Goal: Task Accomplishment & Management: Manage account settings

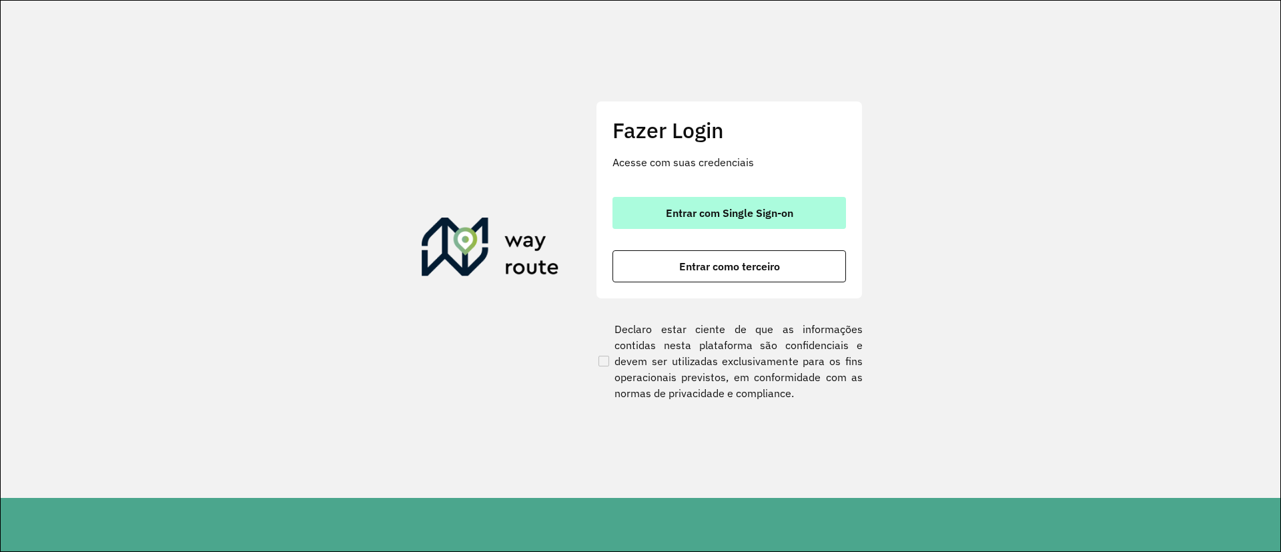
click at [772, 204] on button "Entrar com Single Sign-on" at bounding box center [730, 213] width 234 height 32
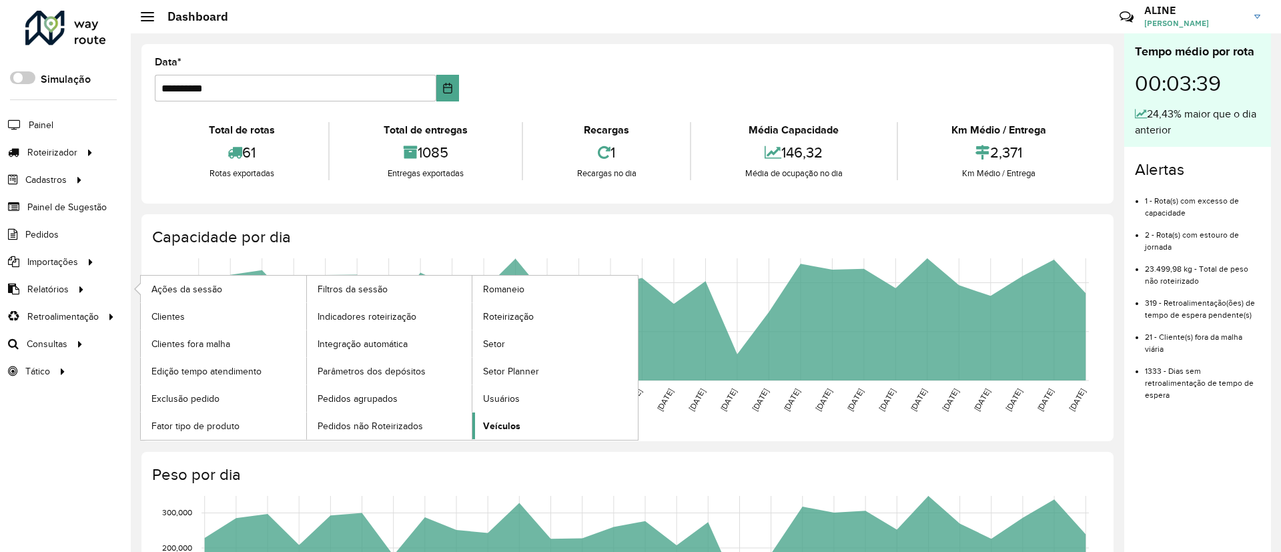
click at [507, 423] on span "Veículos" at bounding box center [501, 426] width 37 height 14
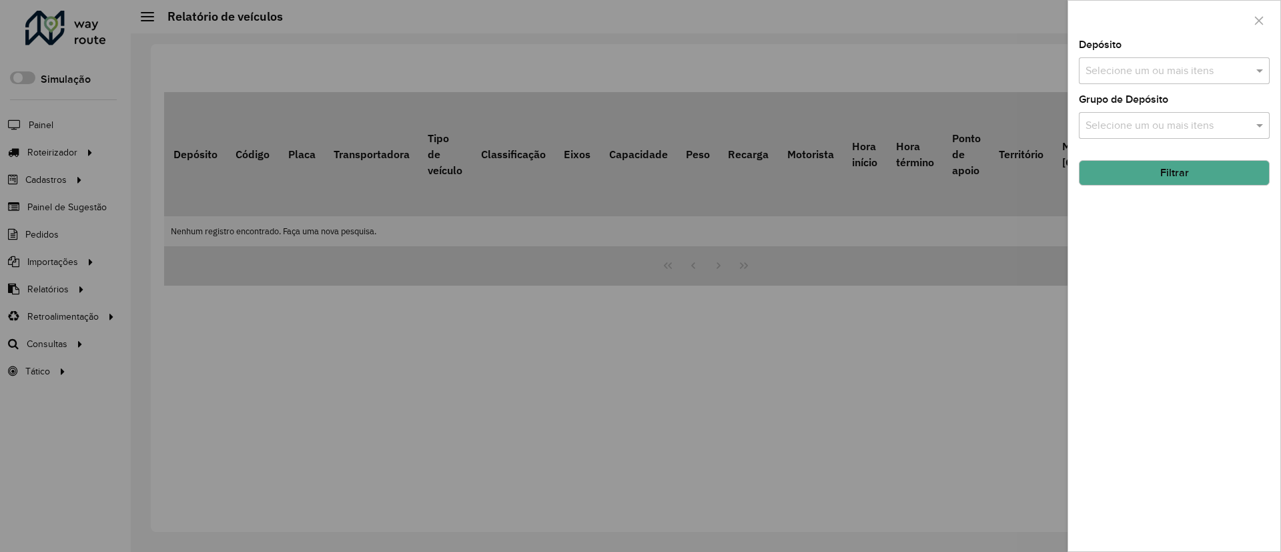
click at [1237, 65] on input "text" at bounding box center [1167, 71] width 171 height 16
click at [1131, 133] on div "CDD Barueri" at bounding box center [1175, 137] width 190 height 23
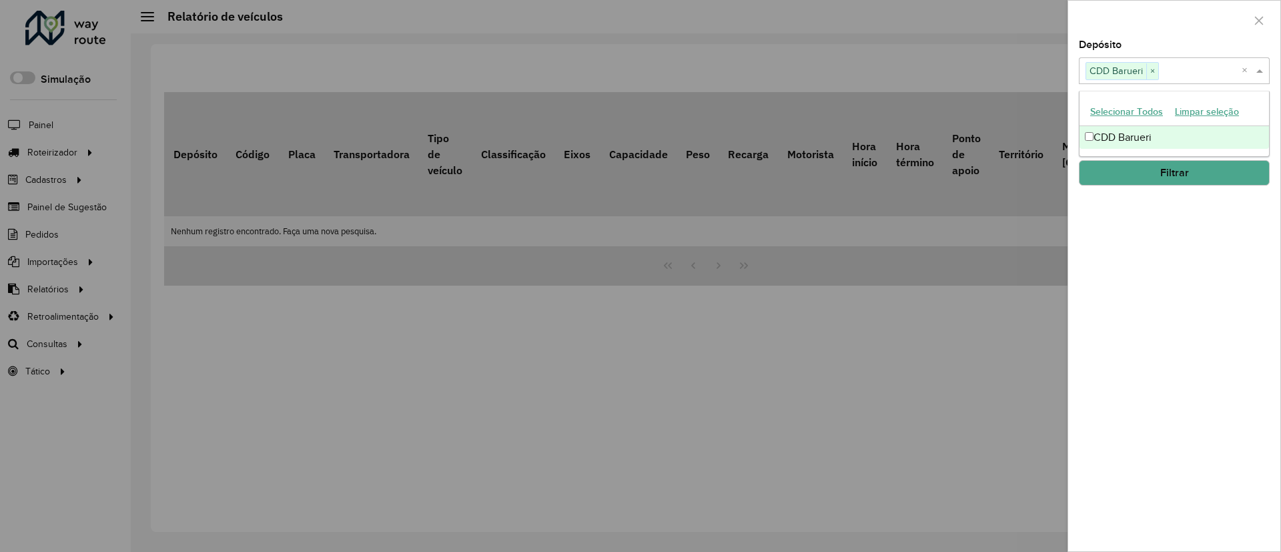
click at [1177, 166] on button "Filtrar" at bounding box center [1174, 172] width 191 height 25
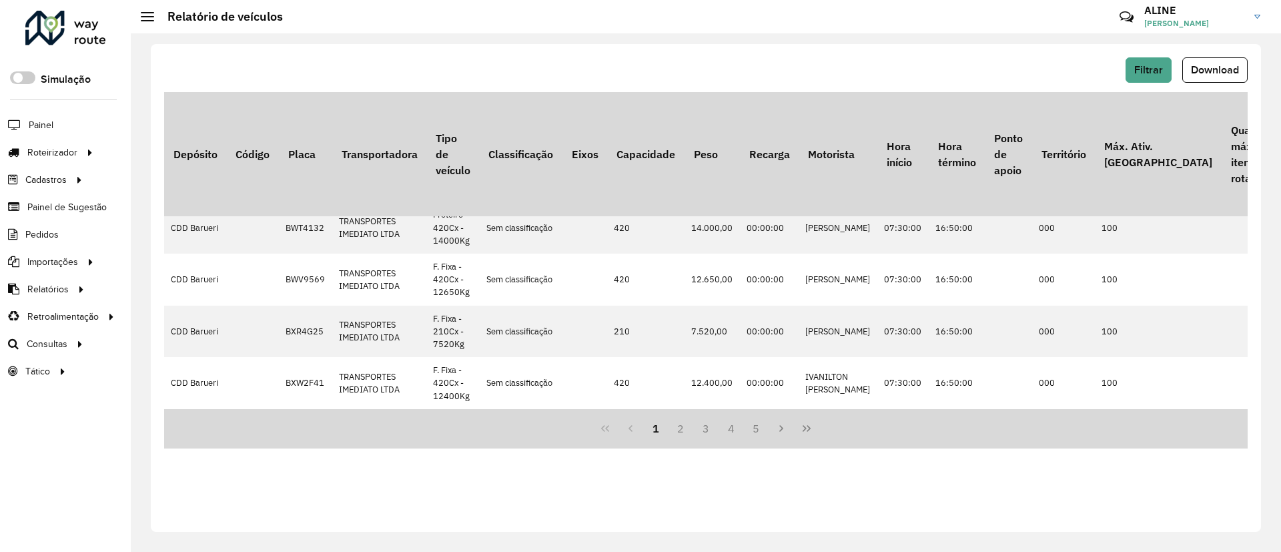
scroll to position [910, 0]
click at [191, 368] on span "Tempo de espera" at bounding box center [188, 371] width 75 height 14
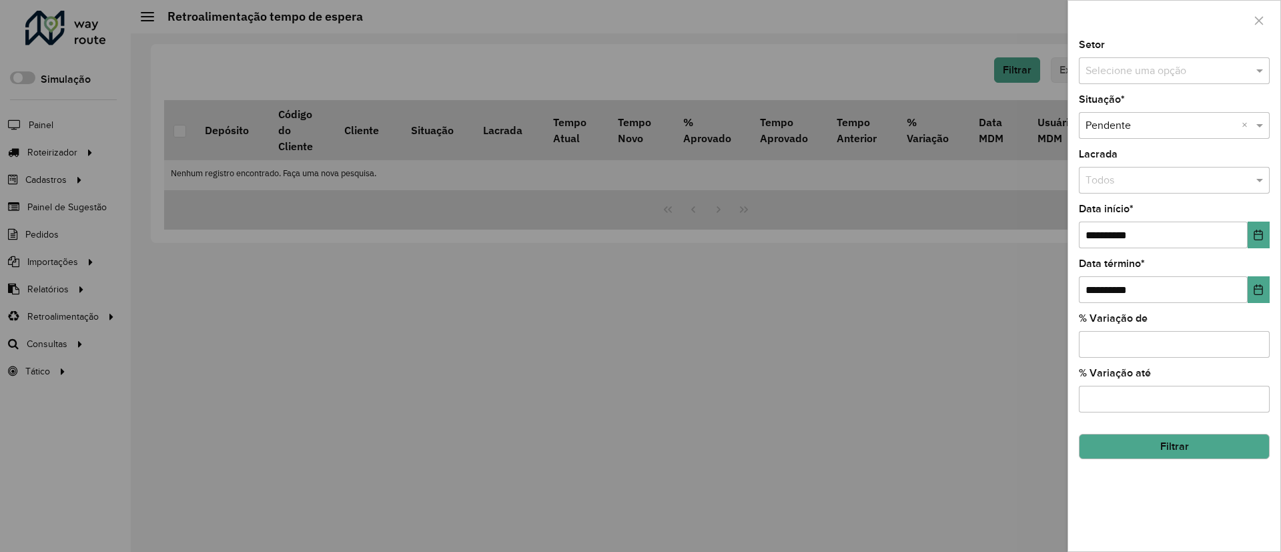
click at [1171, 444] on button "Filtrar" at bounding box center [1174, 446] width 191 height 25
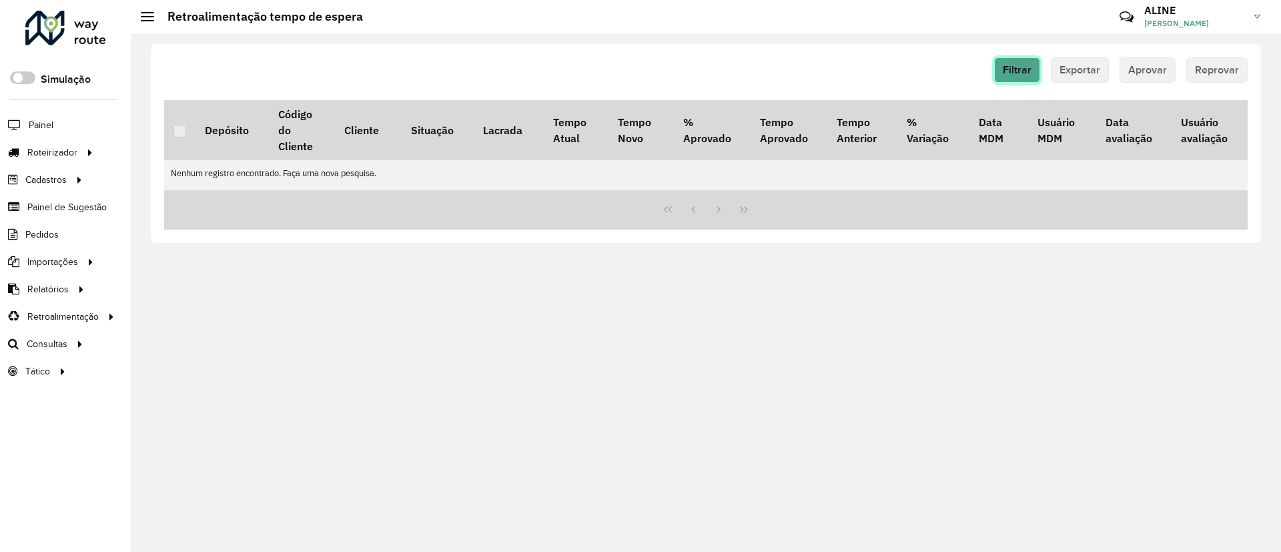
click at [1020, 71] on span "Filtrar" at bounding box center [1017, 69] width 29 height 11
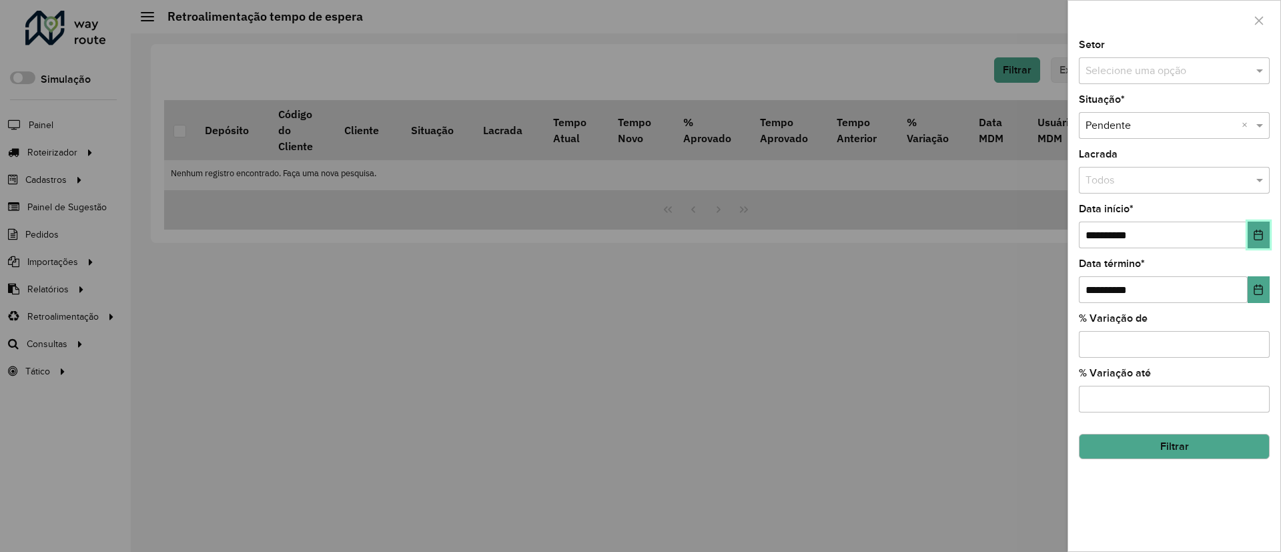
click at [1263, 236] on icon "Choose Date" at bounding box center [1259, 235] width 9 height 11
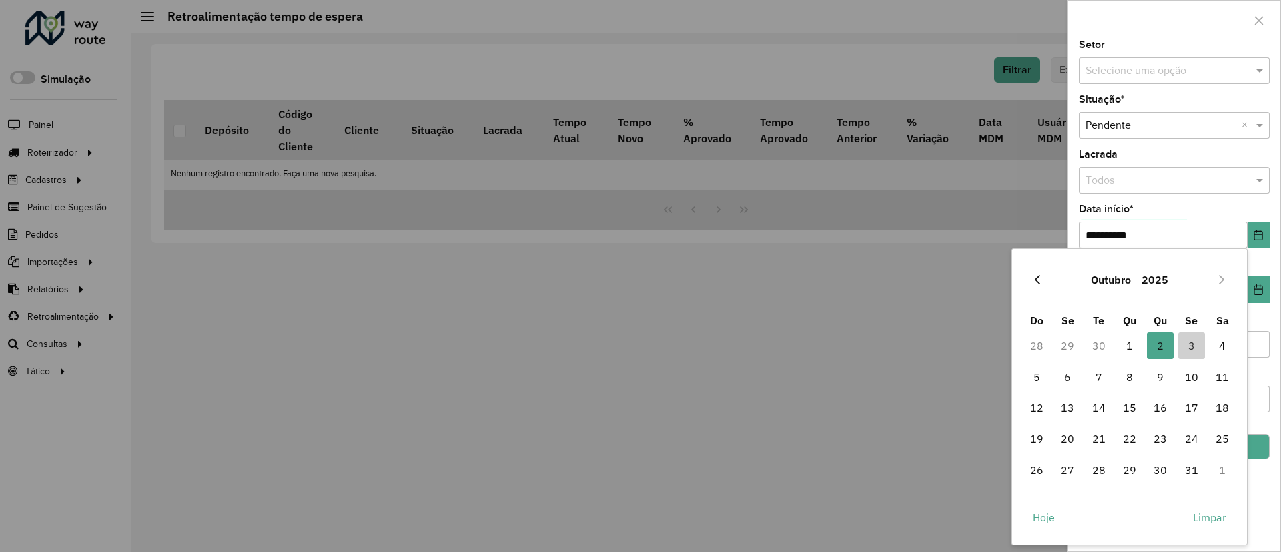
click at [1040, 278] on icon "Previous Month" at bounding box center [1037, 279] width 11 height 11
click at [1064, 339] on span "1" at bounding box center [1067, 345] width 27 height 27
type input "**********"
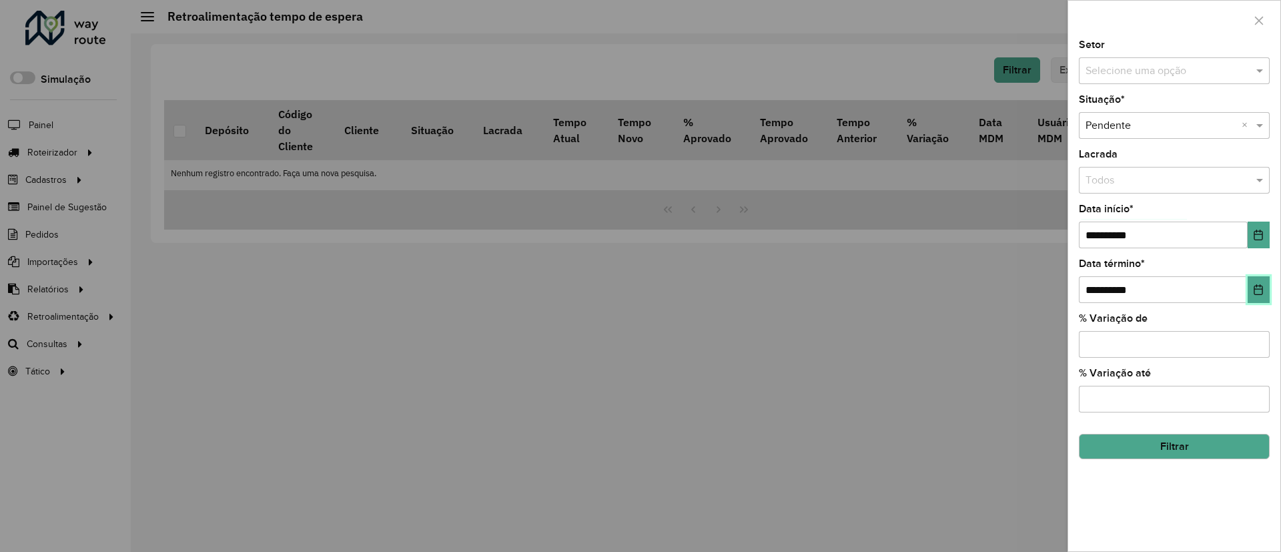
click at [1253, 295] on button "Choose Date" at bounding box center [1259, 289] width 22 height 27
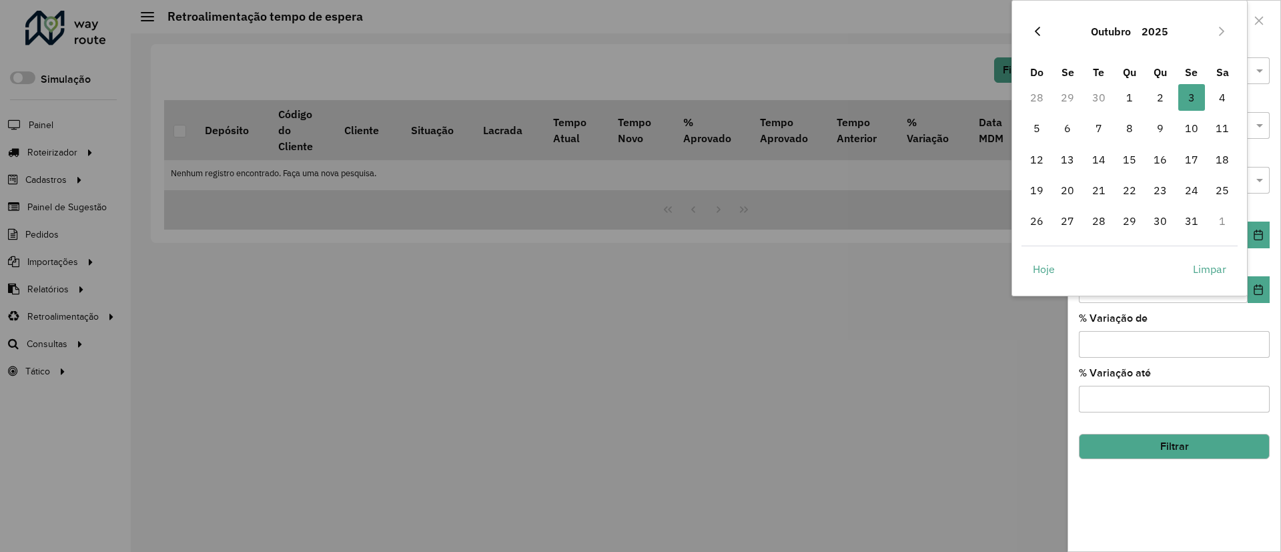
click at [1038, 31] on icon "Previous Month" at bounding box center [1037, 31] width 11 height 11
click at [1097, 222] on span "30" at bounding box center [1099, 221] width 27 height 27
type input "**********"
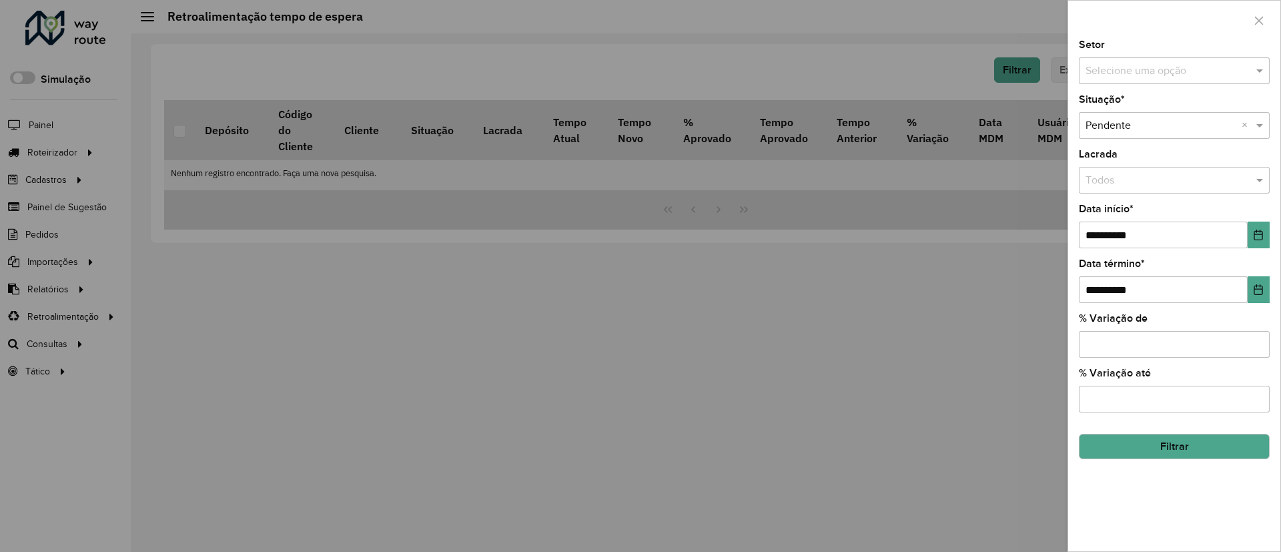
click at [1167, 440] on button "Filtrar" at bounding box center [1174, 446] width 191 height 25
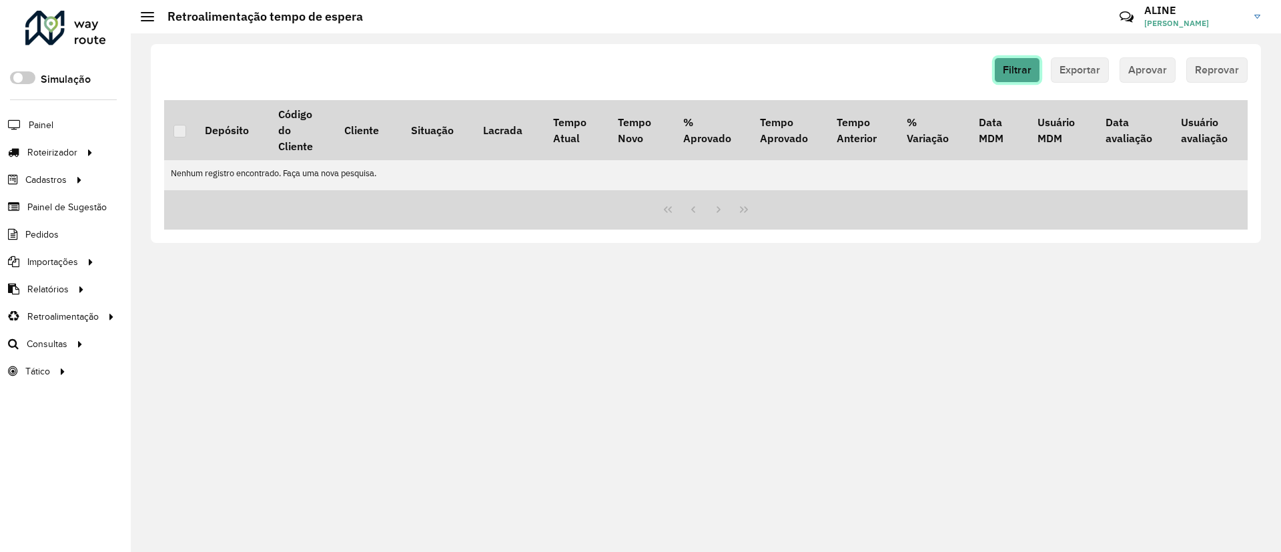
click at [1020, 70] on span "Filtrar" at bounding box center [1017, 69] width 29 height 11
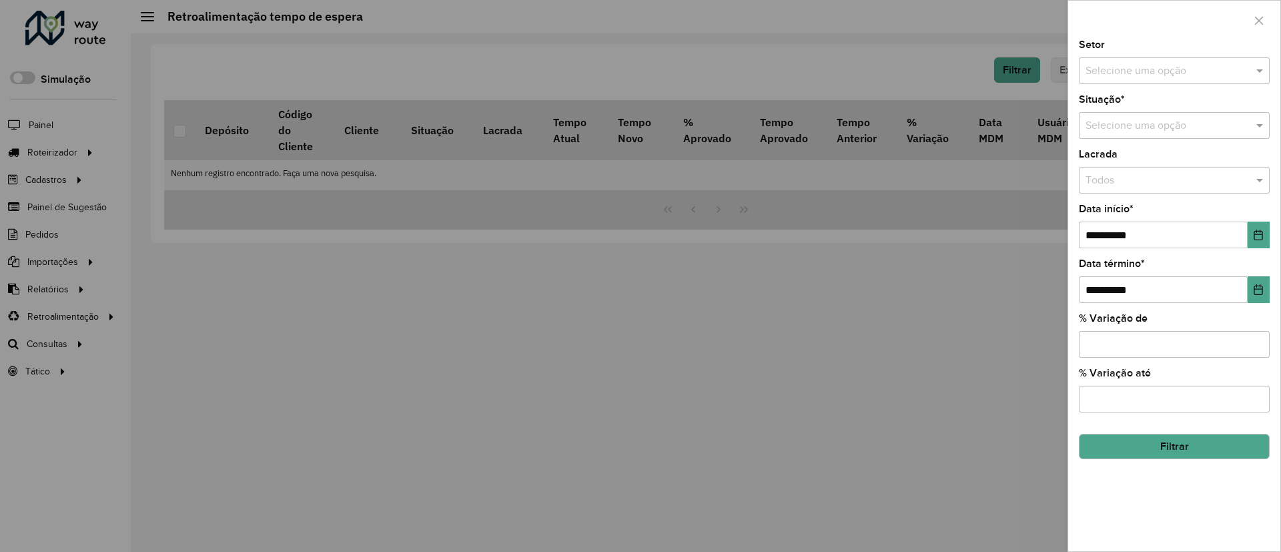
click at [1154, 440] on hb-field-button "Filtrar" at bounding box center [1174, 441] width 191 height 36
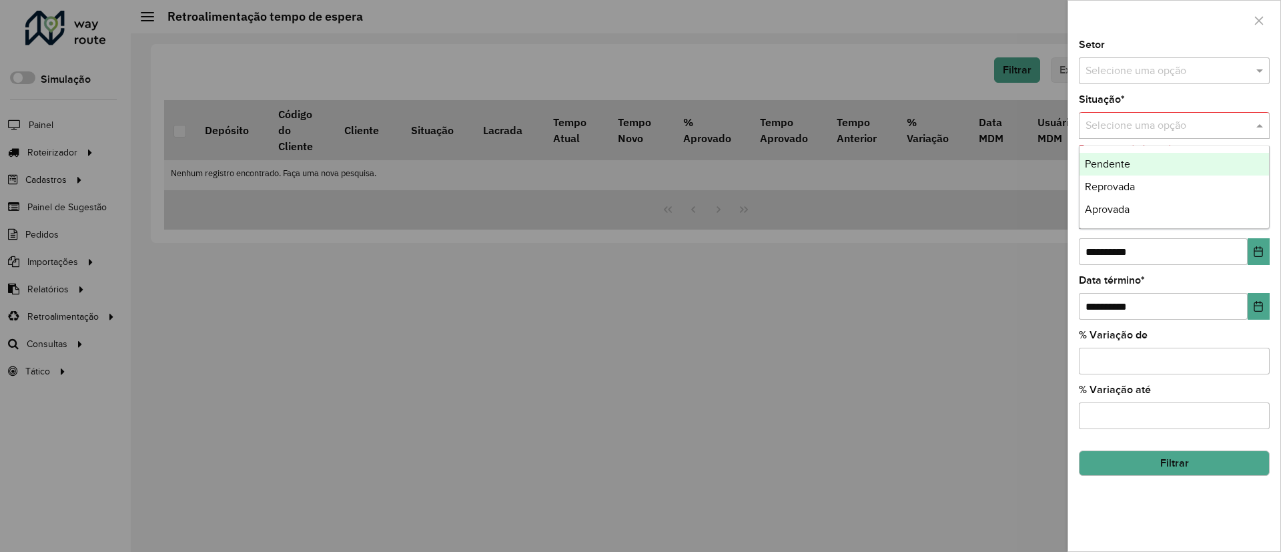
click at [1265, 123] on span at bounding box center [1261, 125] width 17 height 16
click at [1146, 188] on div "Reprovada" at bounding box center [1175, 187] width 190 height 23
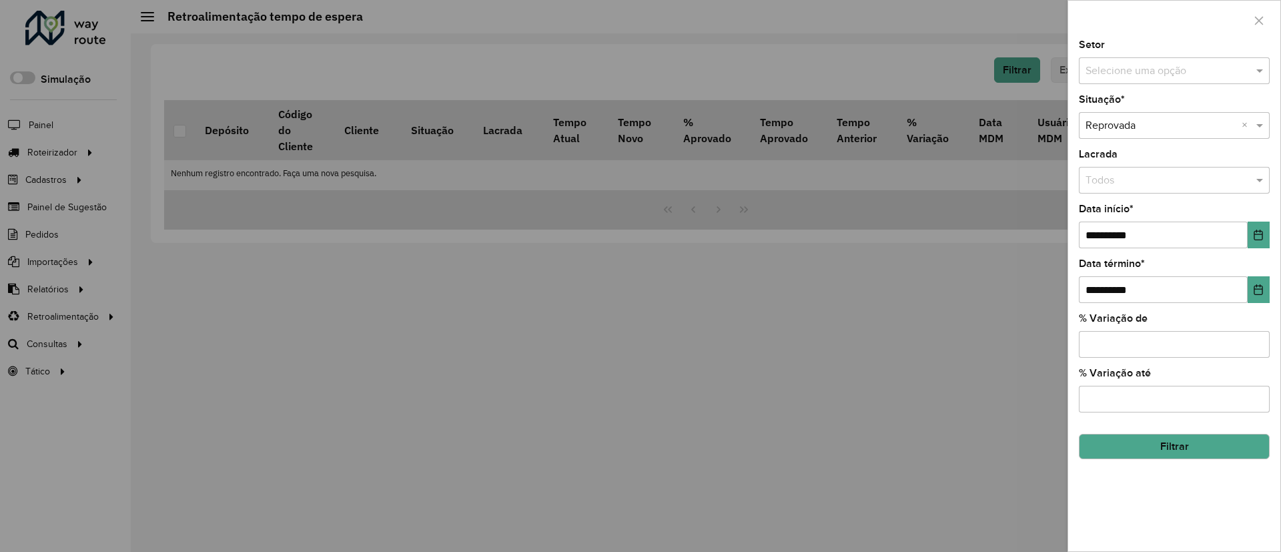
click at [1170, 442] on button "Filtrar" at bounding box center [1174, 446] width 191 height 25
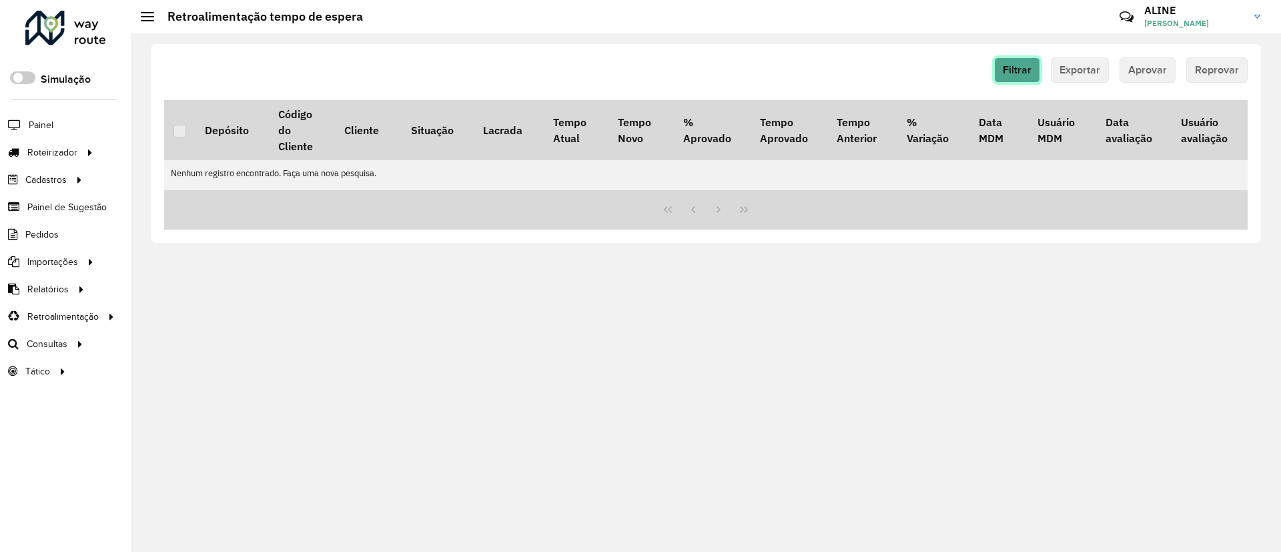
click at [1013, 67] on span "Filtrar" at bounding box center [1017, 69] width 29 height 11
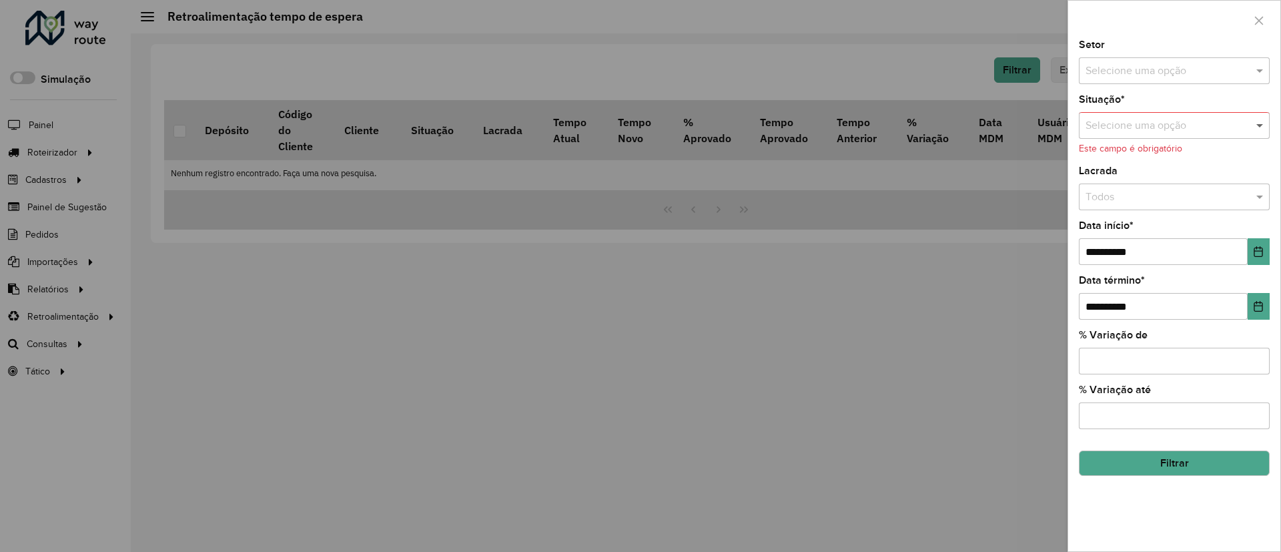
click at [1255, 124] on span at bounding box center [1261, 125] width 17 height 16
click at [1137, 205] on div "Aprovada" at bounding box center [1175, 209] width 190 height 23
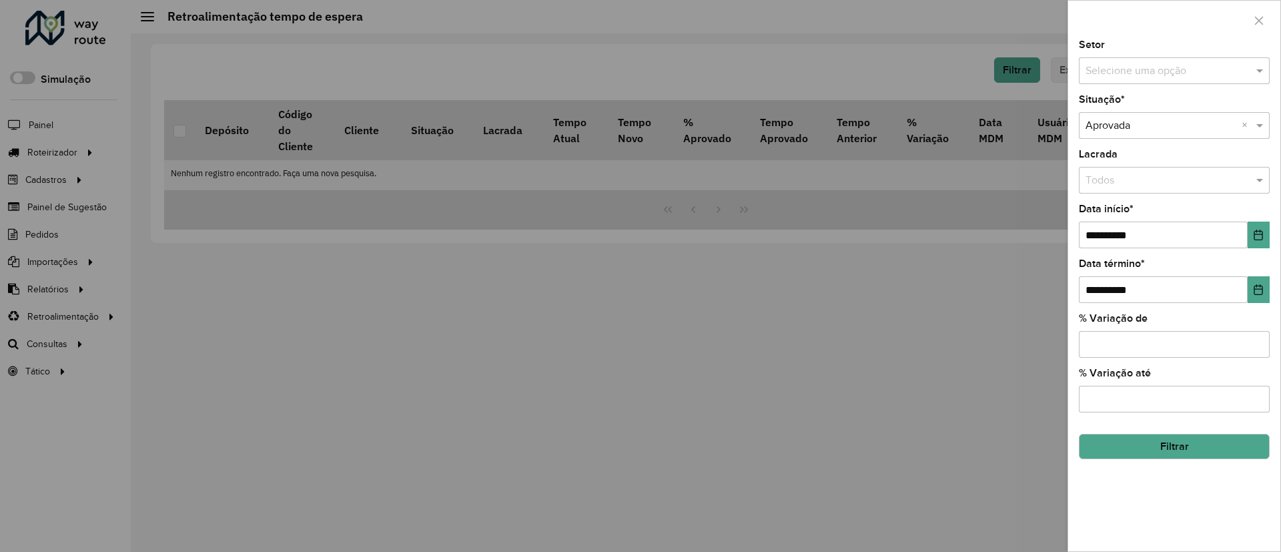
click at [1173, 440] on button "Filtrar" at bounding box center [1174, 446] width 191 height 25
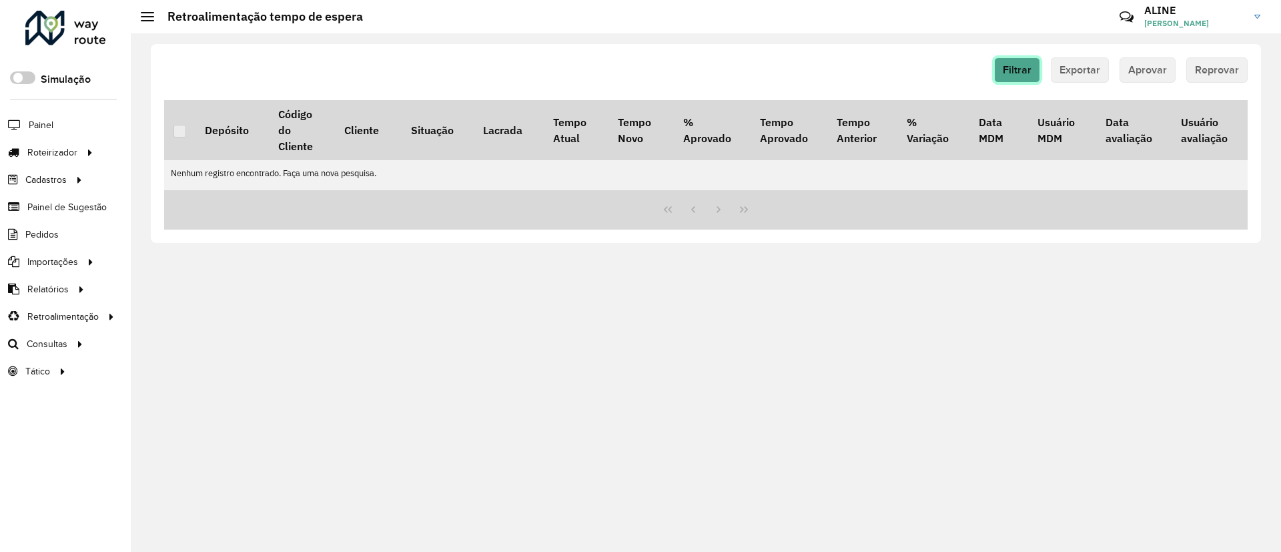
click at [1027, 65] on span "Filtrar" at bounding box center [1017, 69] width 29 height 11
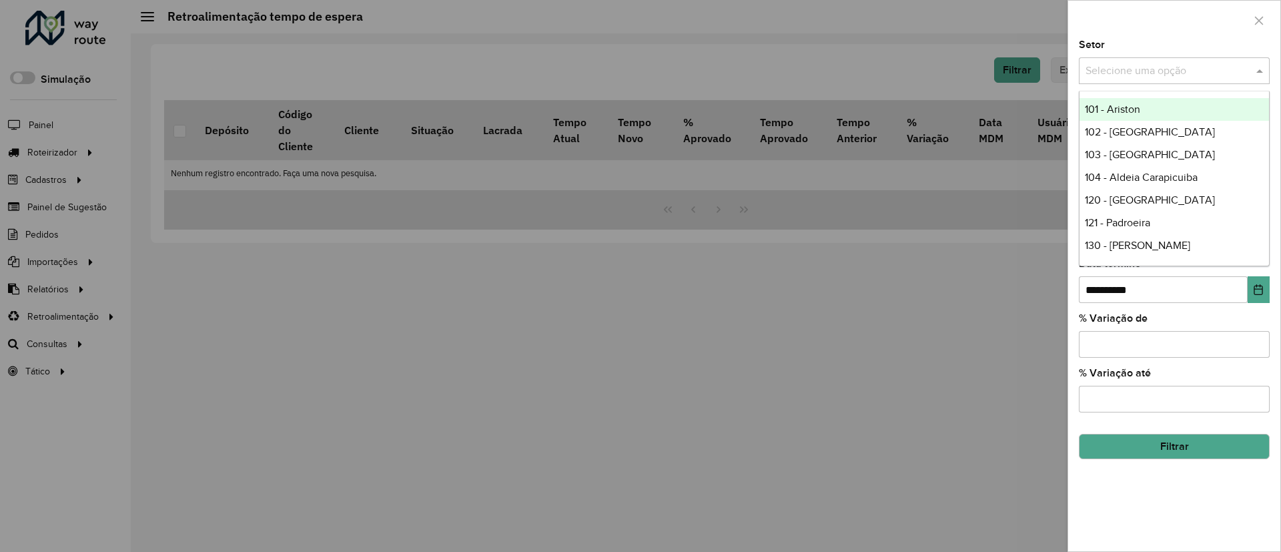
click at [1202, 71] on input "text" at bounding box center [1161, 71] width 151 height 16
click at [1263, 19] on icon "button" at bounding box center [1259, 20] width 11 height 11
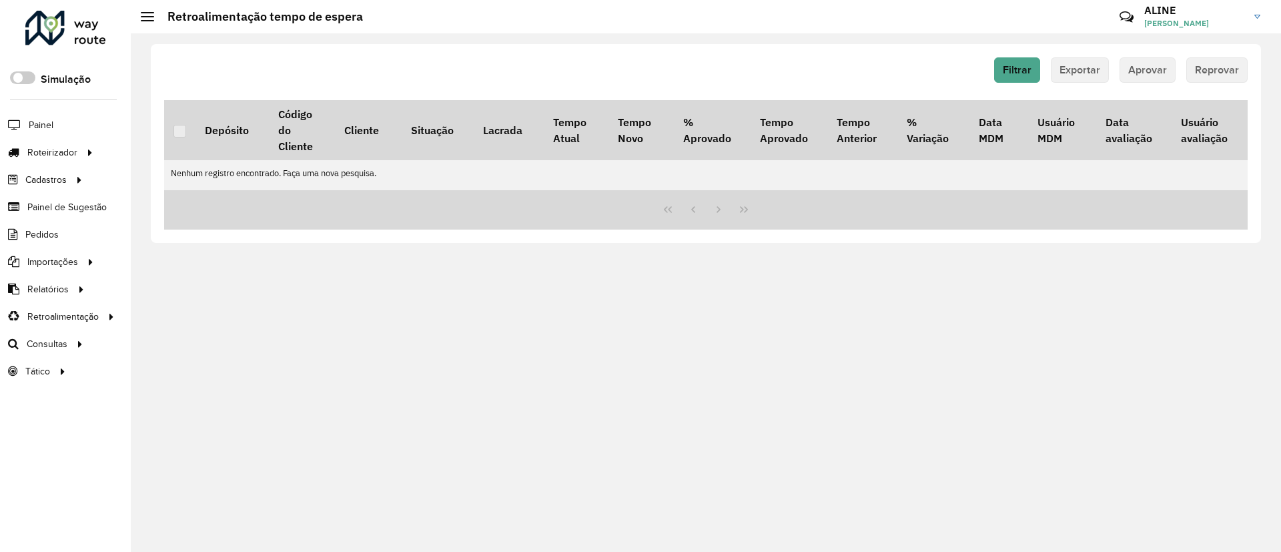
click at [735, 321] on div "Filtrar Exportar Aprovar Reprovar Depósito Código do Cliente Cliente Situação L…" at bounding box center [706, 292] width 1151 height 519
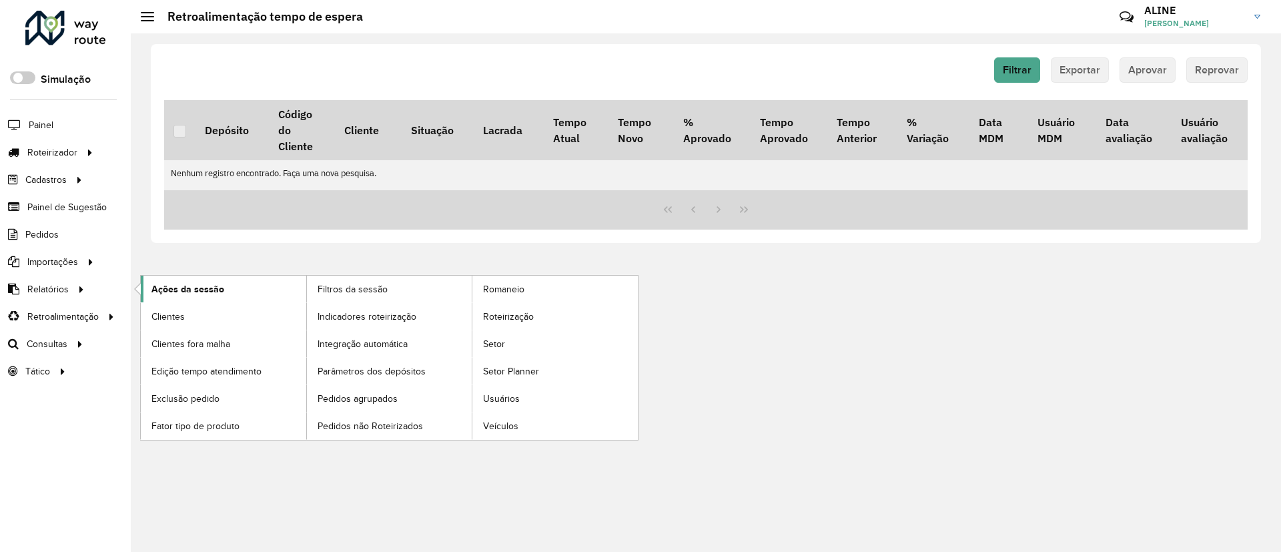
click at [204, 289] on span "Ações da sessão" at bounding box center [187, 289] width 73 height 14
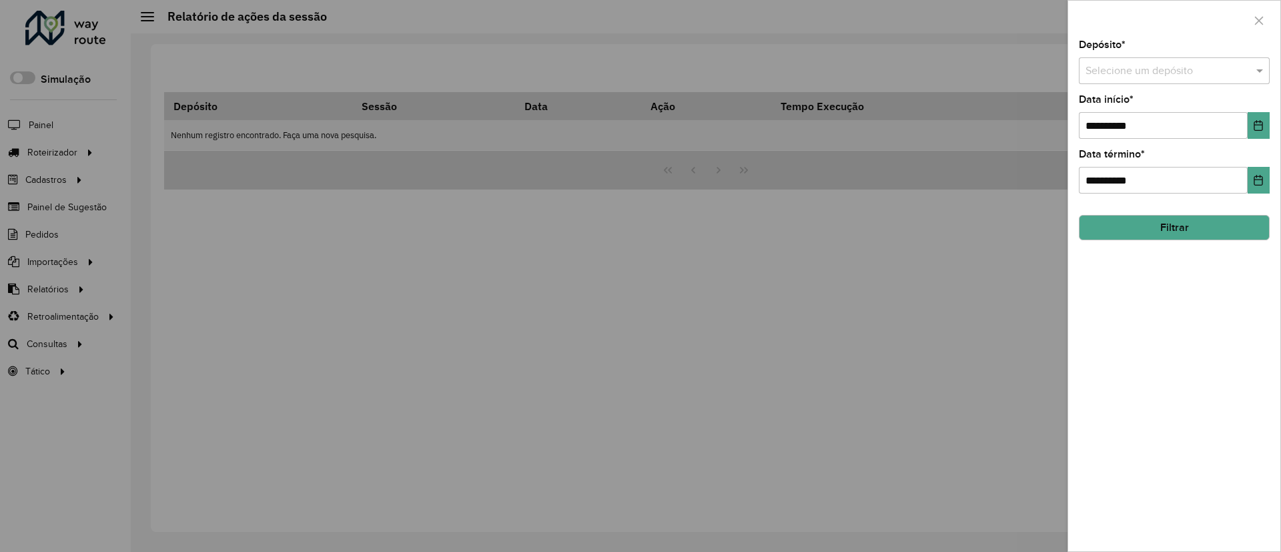
click at [1195, 222] on button "Filtrar" at bounding box center [1174, 227] width 191 height 25
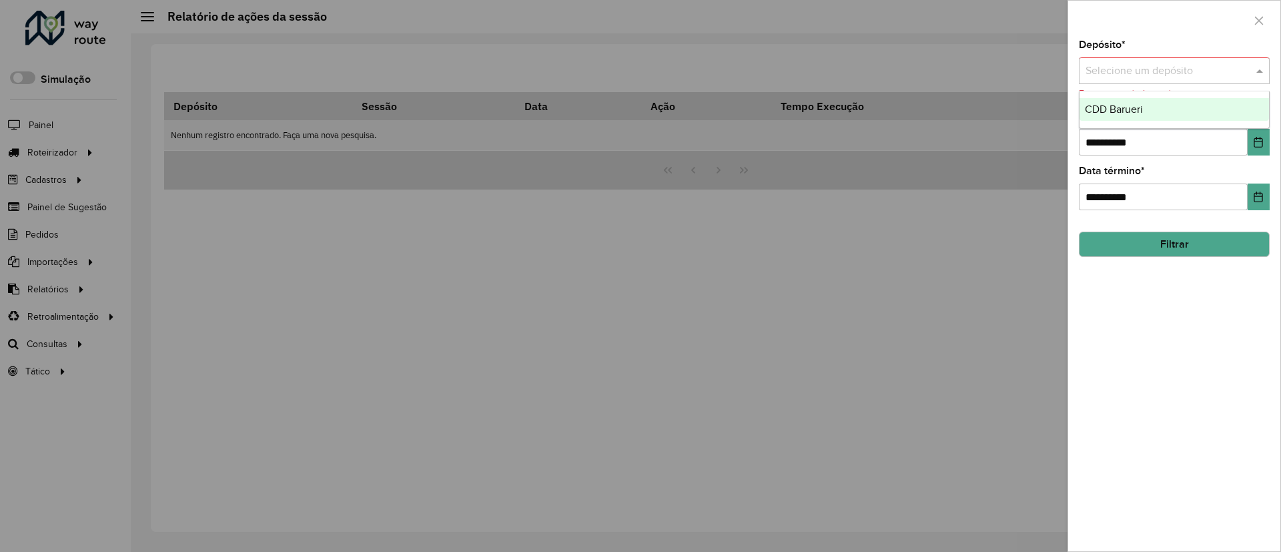
click at [1225, 59] on div "Selecione um depósito" at bounding box center [1174, 70] width 191 height 27
drag, startPoint x: 1152, startPoint y: 103, endPoint x: 1152, endPoint y: 119, distance: 15.3
click at [1152, 105] on div "CDD Barueri" at bounding box center [1175, 109] width 190 height 23
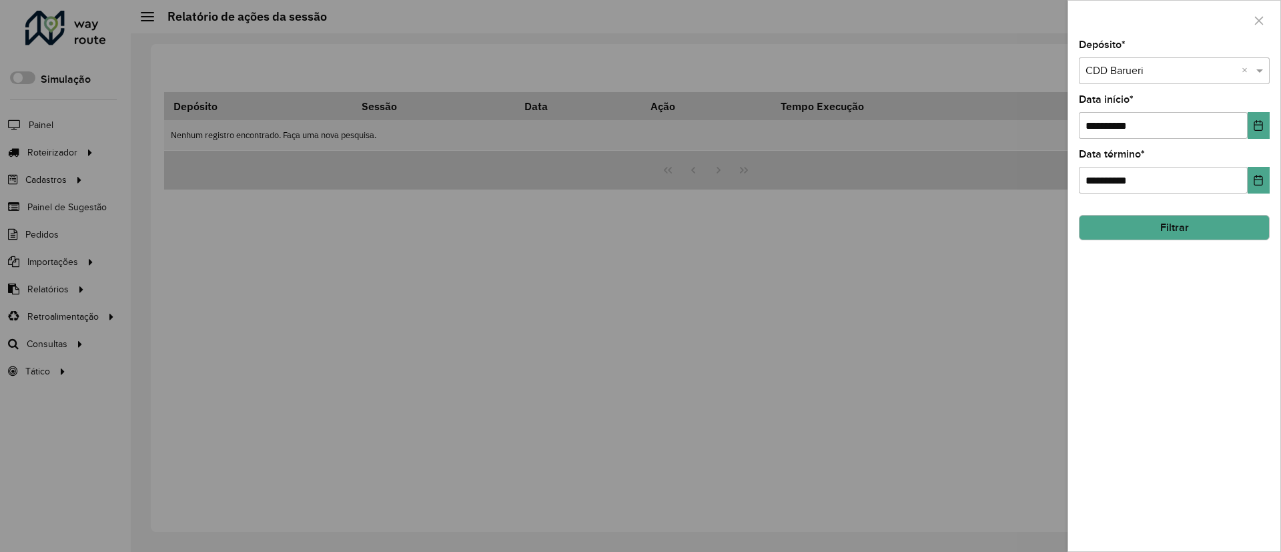
click at [1149, 230] on button "Filtrar" at bounding box center [1174, 227] width 191 height 25
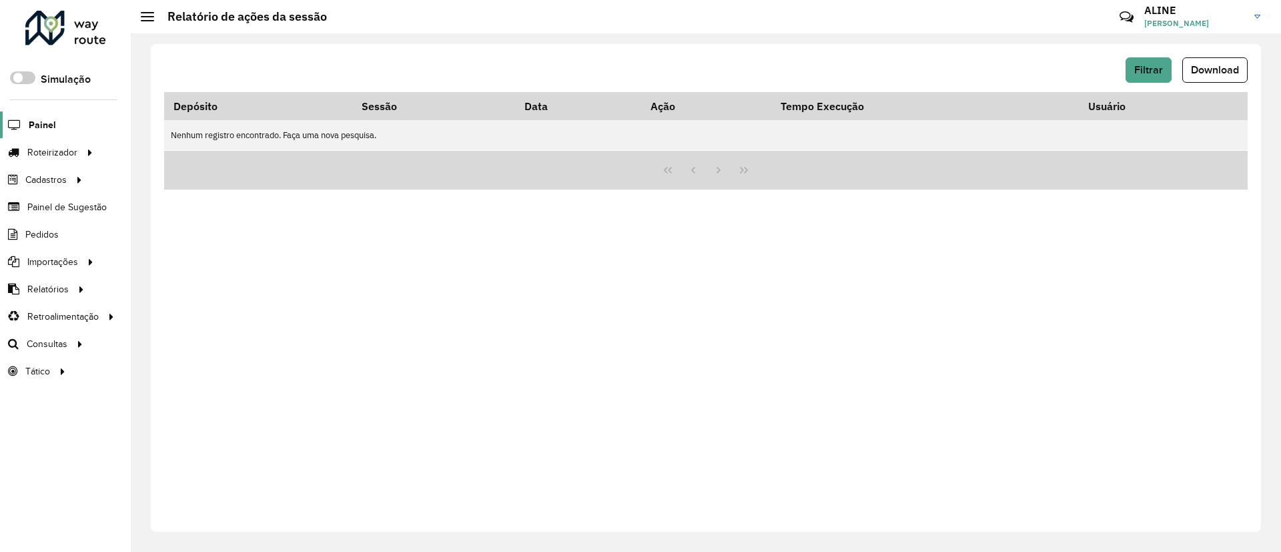
click at [36, 121] on span "Painel" at bounding box center [42, 125] width 27 height 14
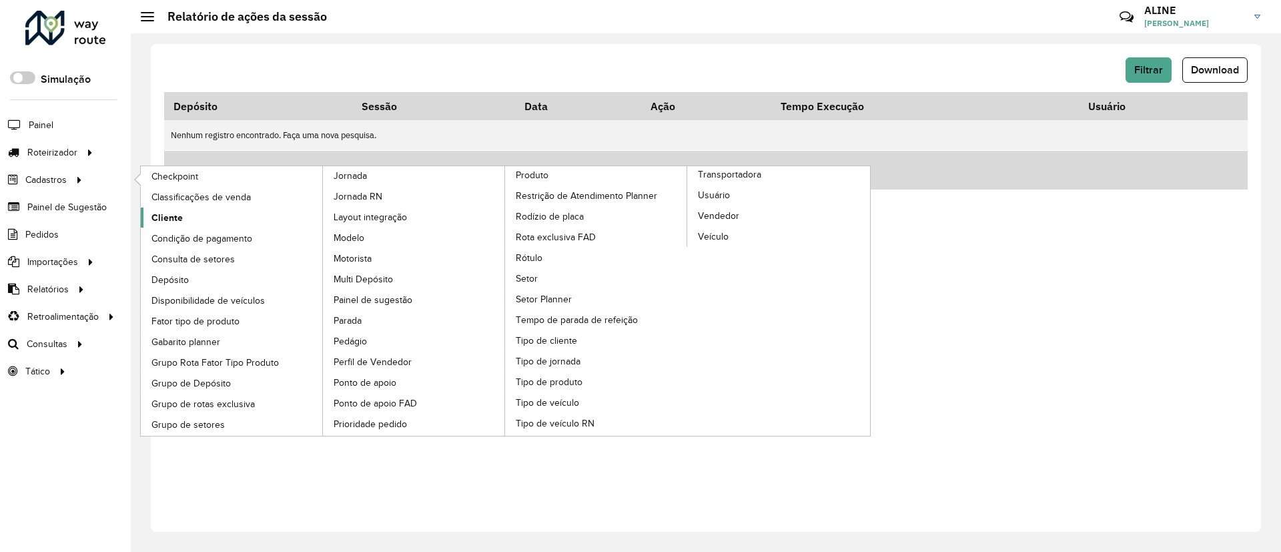
click at [166, 216] on span "Cliente" at bounding box center [166, 218] width 31 height 14
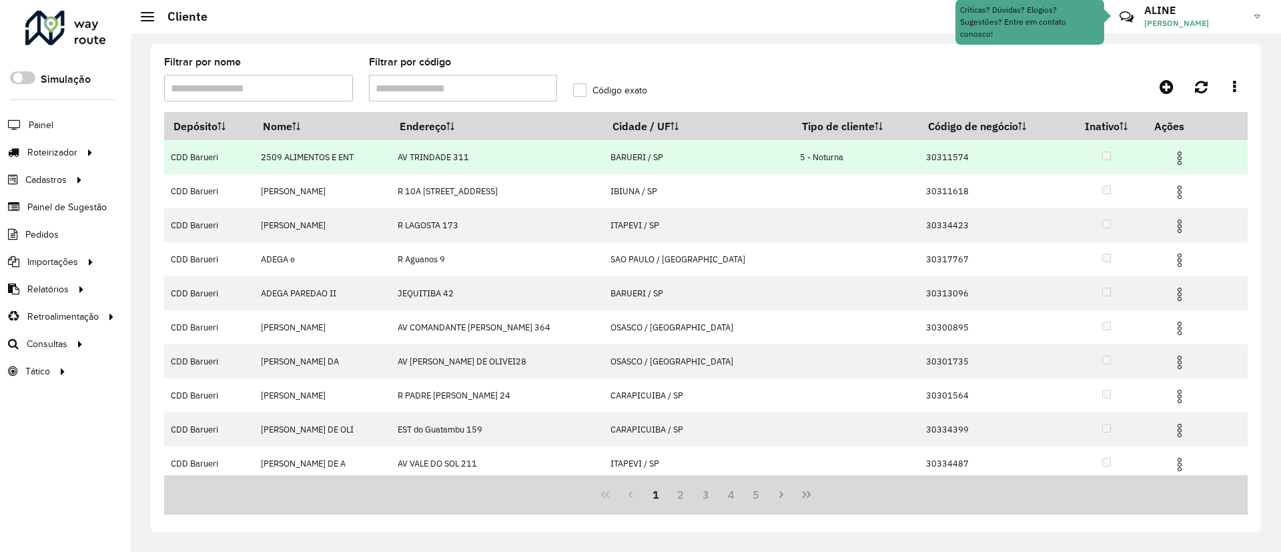
click at [1175, 155] on img at bounding box center [1180, 158] width 16 height 16
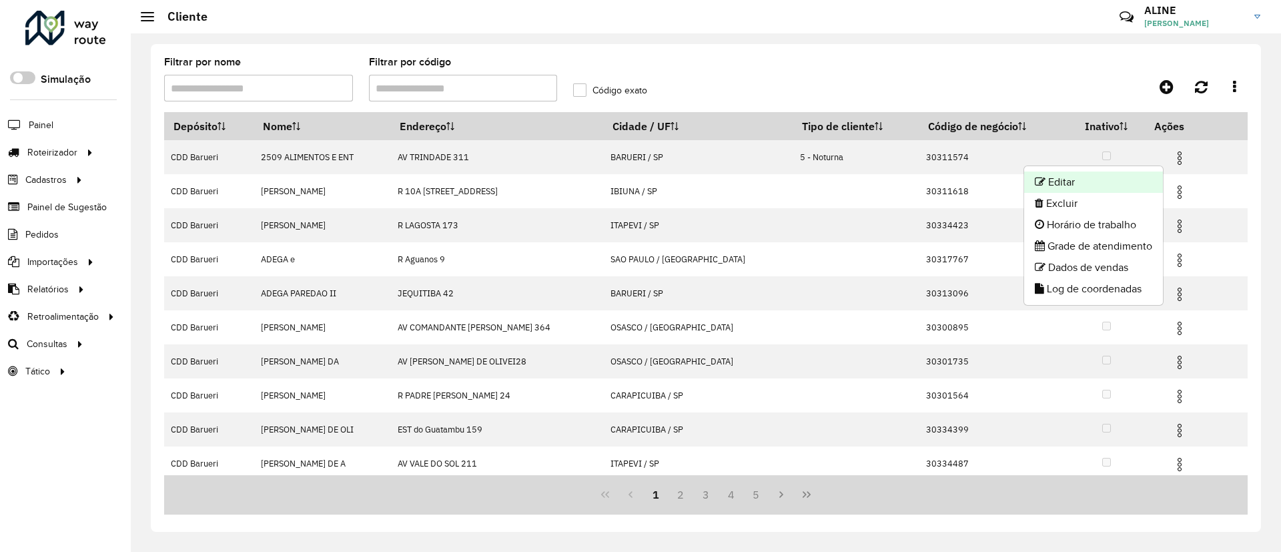
click at [1094, 182] on li "Editar" at bounding box center [1093, 182] width 139 height 21
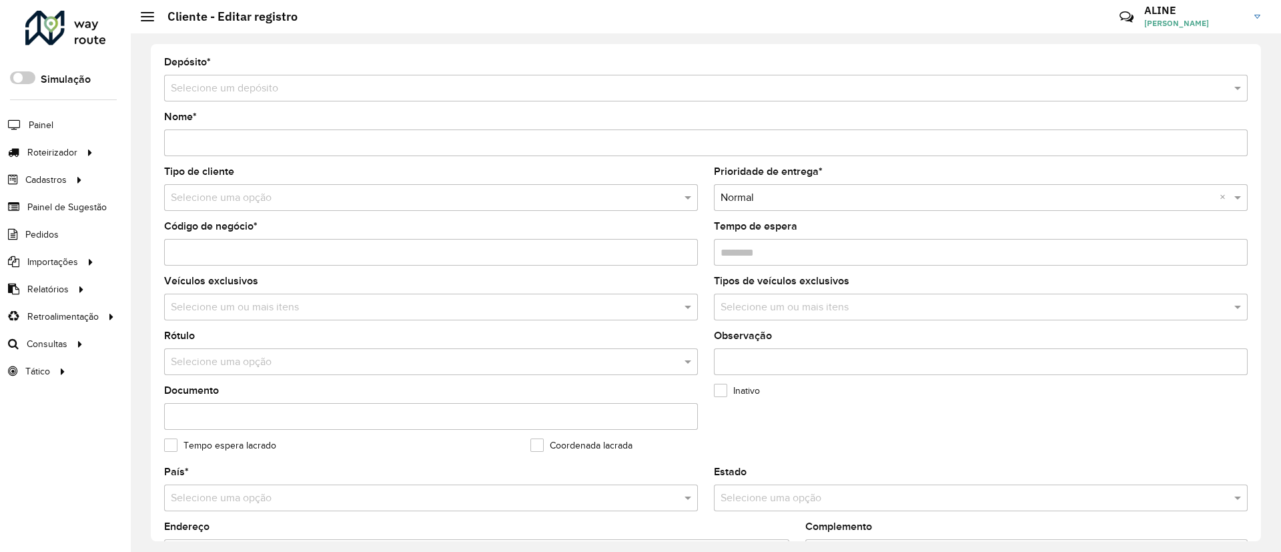
type input "**********"
type input "********"
type input "**********"
type input "*******"
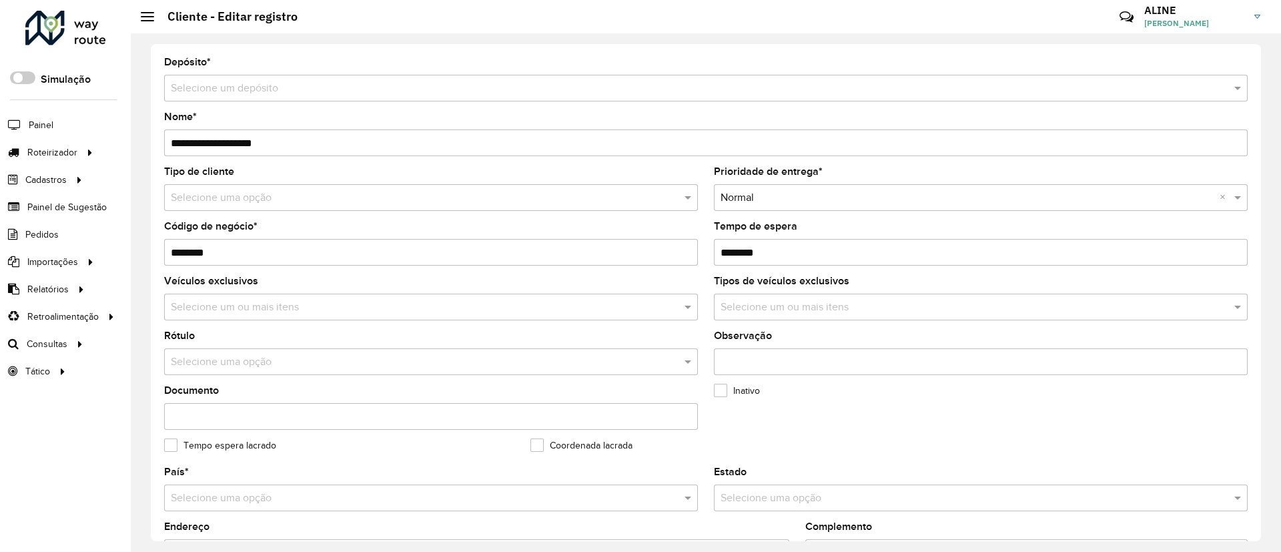
type input "**********"
type input "********"
type input "**********"
click at [36, 125] on span "Painel" at bounding box center [42, 125] width 27 height 14
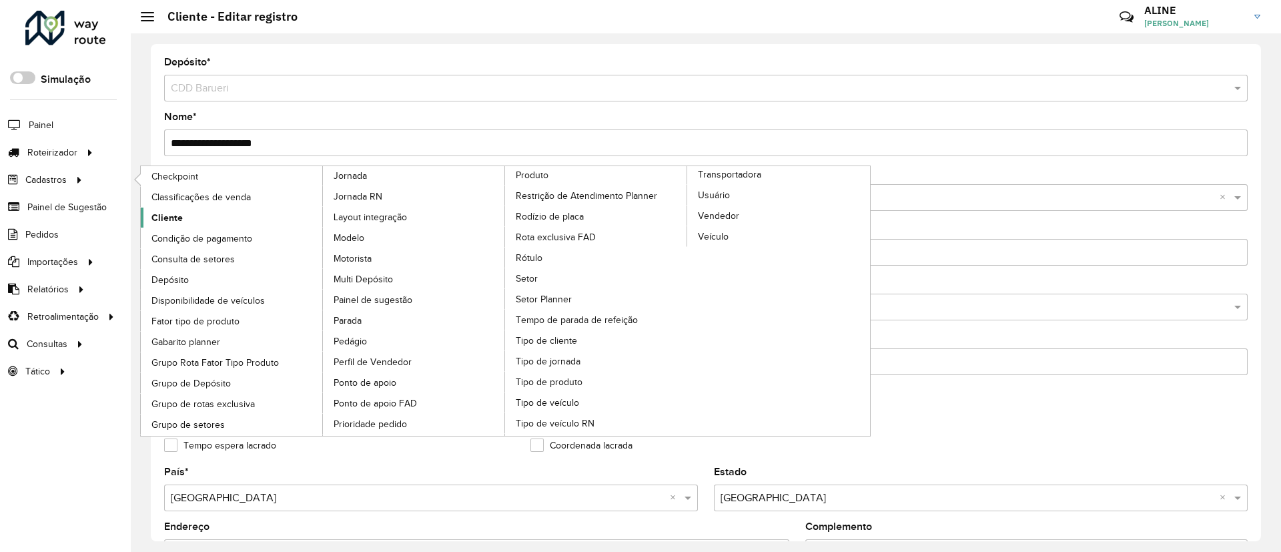
click at [170, 214] on span "Cliente" at bounding box center [166, 218] width 31 height 14
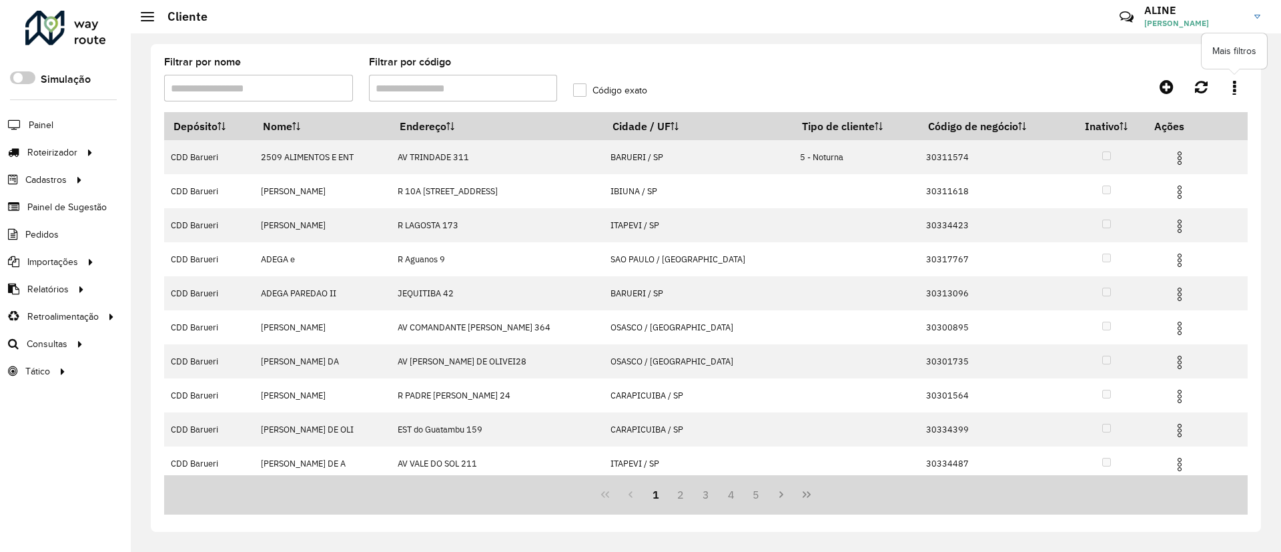
click at [1234, 82] on icon at bounding box center [1234, 86] width 3 height 15
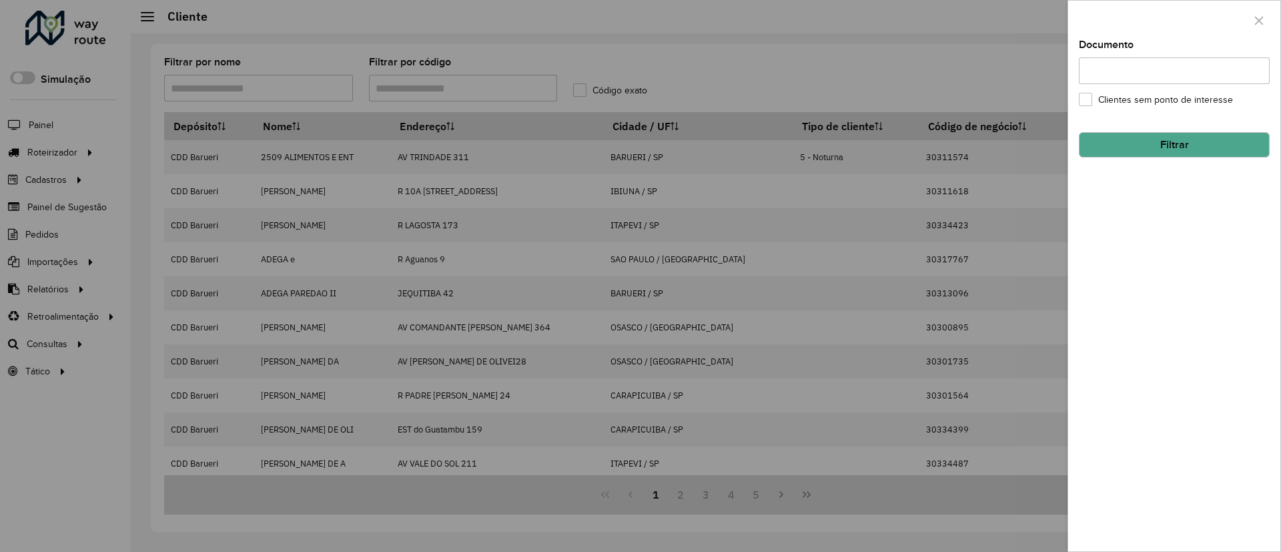
click at [1207, 64] on input "Documento" at bounding box center [1174, 70] width 191 height 27
click at [1263, 17] on icon "button" at bounding box center [1259, 20] width 11 height 11
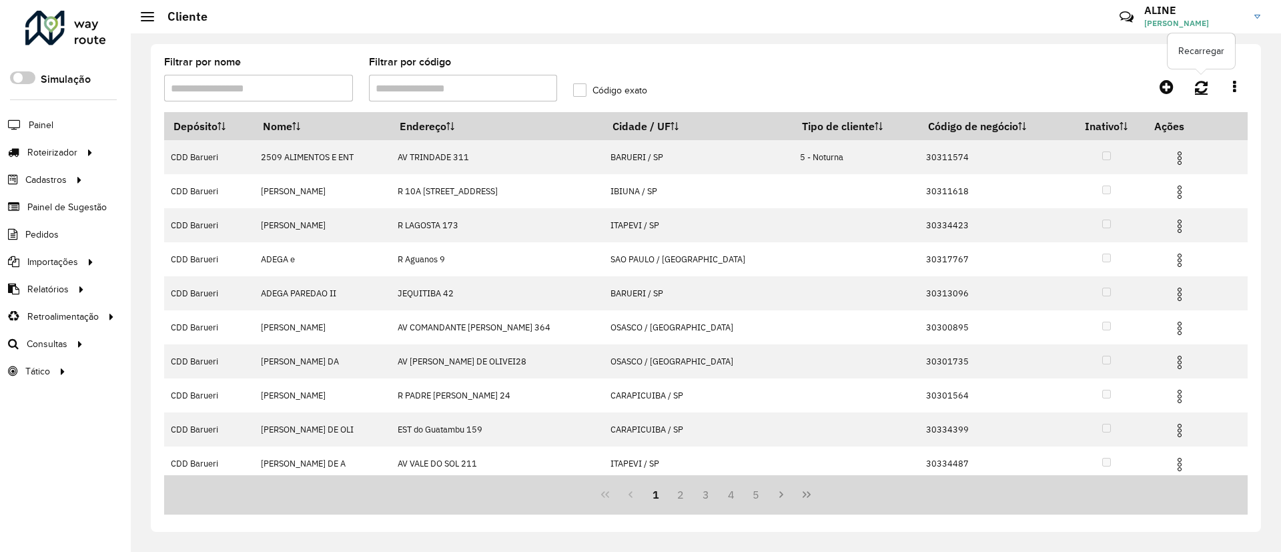
click at [1201, 85] on icon at bounding box center [1201, 86] width 13 height 15
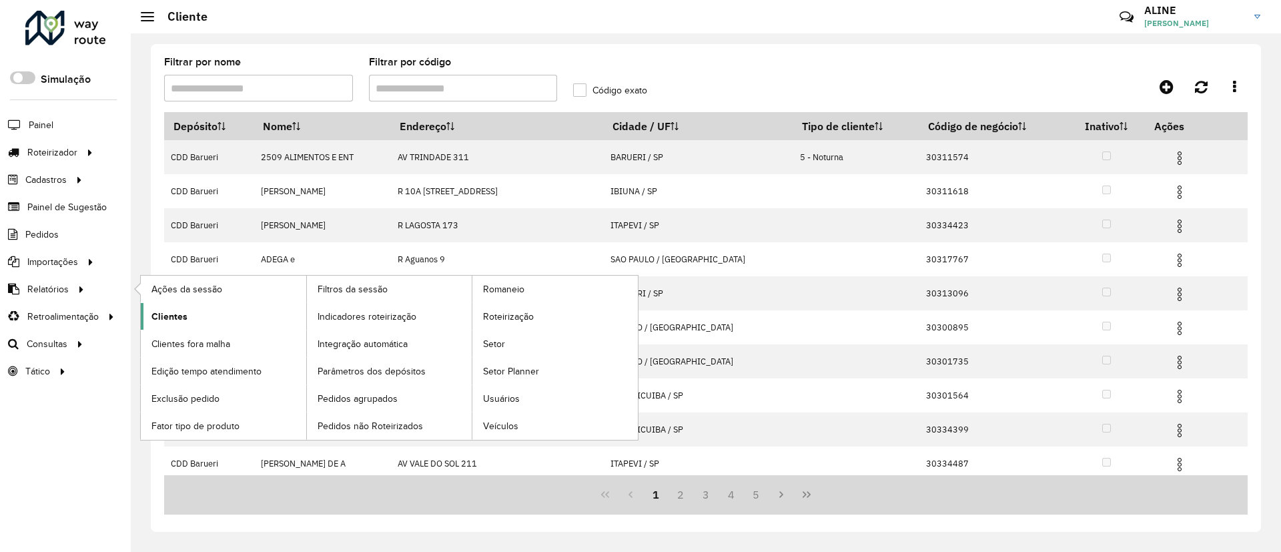
click at [168, 313] on span "Clientes" at bounding box center [169, 317] width 36 height 14
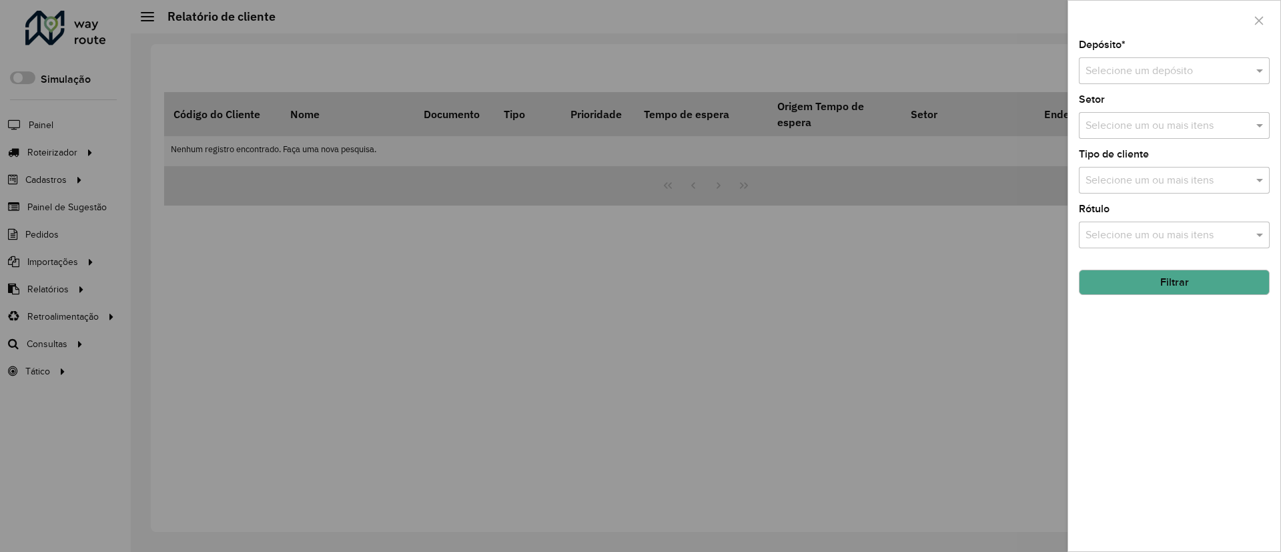
click at [1163, 68] on input "text" at bounding box center [1161, 71] width 151 height 16
click at [1129, 100] on div "CDD Barueri" at bounding box center [1175, 109] width 190 height 23
click at [1172, 286] on button "Filtrar" at bounding box center [1174, 282] width 191 height 25
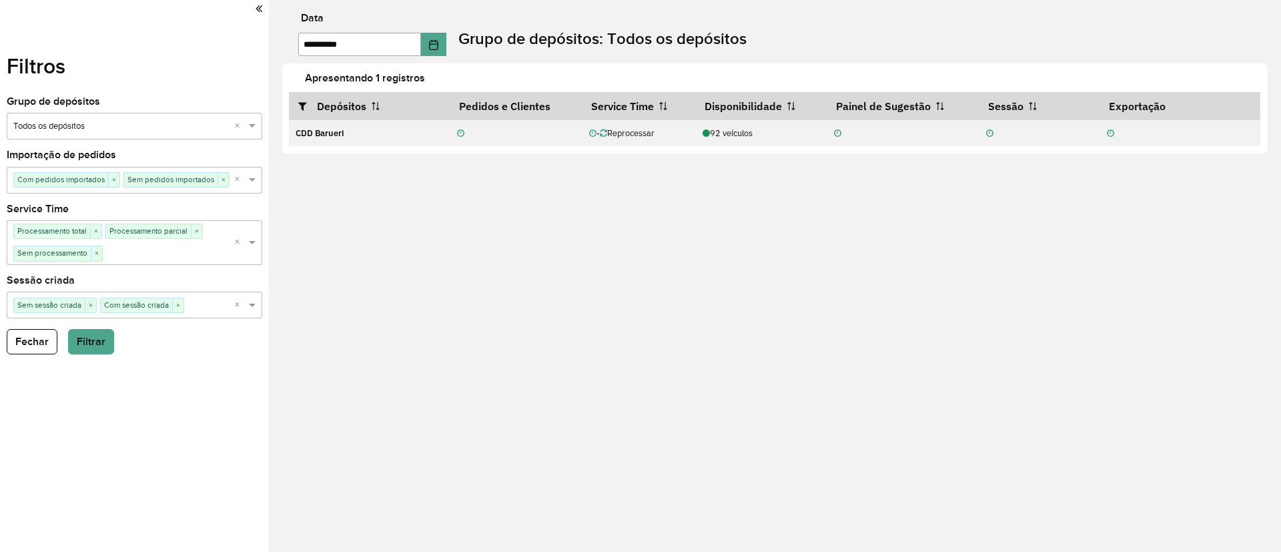
click at [258, 7] on icon at bounding box center [259, 9] width 7 height 12
